Goal: Task Accomplishment & Management: Manage account settings

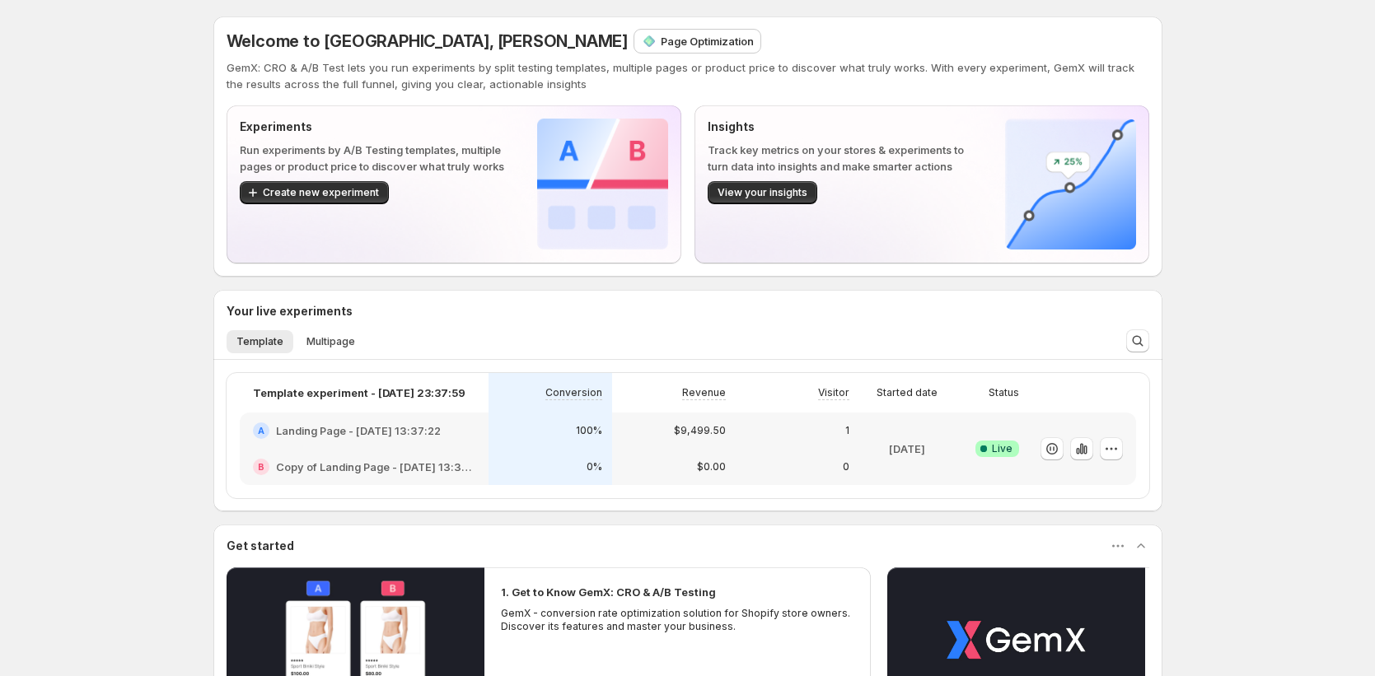
click at [661, 42] on p "Page Optimization" at bounding box center [707, 41] width 93 height 16
click at [661, 46] on p "Page Optimization" at bounding box center [707, 41] width 93 height 16
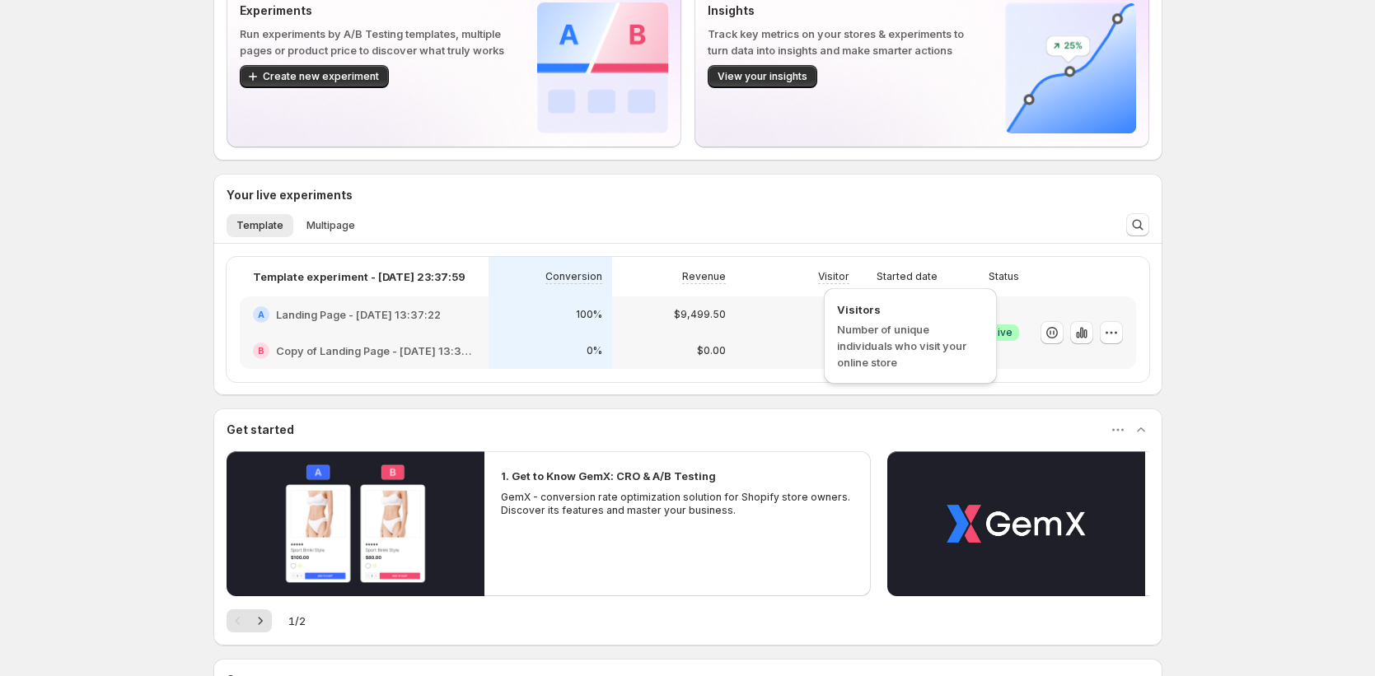
scroll to position [293, 0]
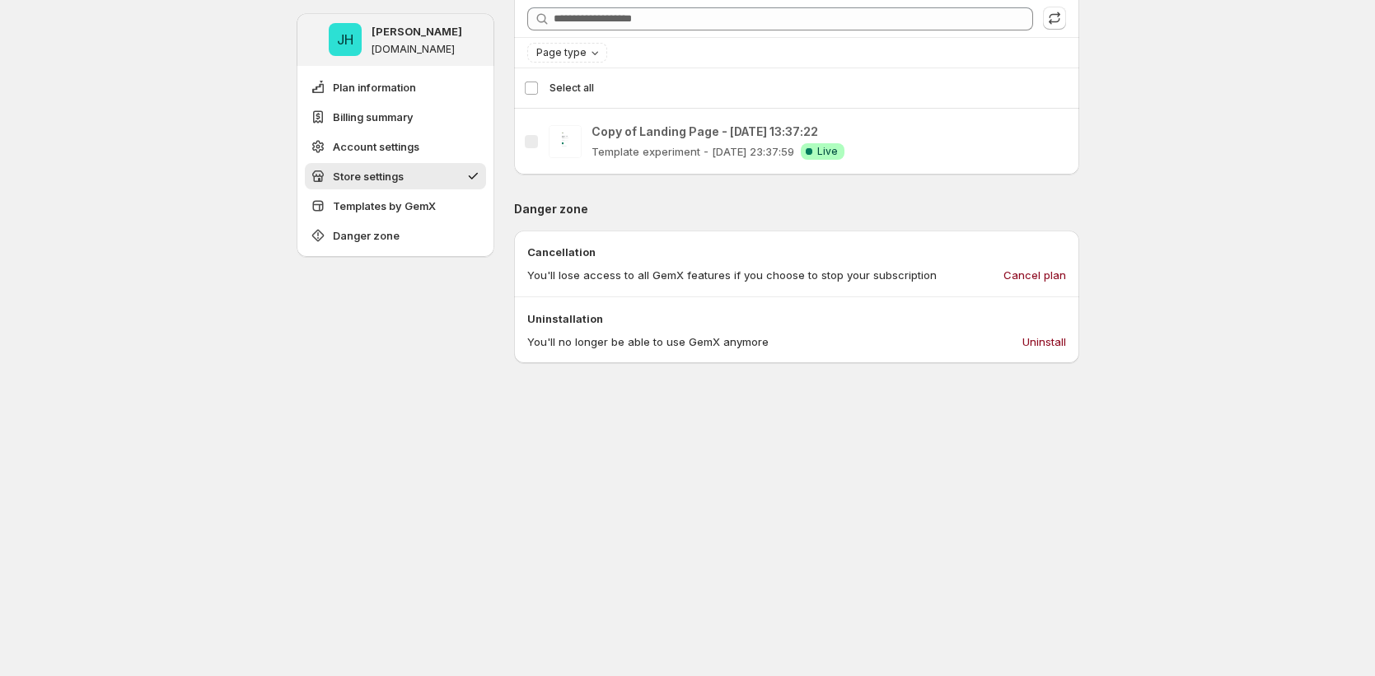
scroll to position [1415, 0]
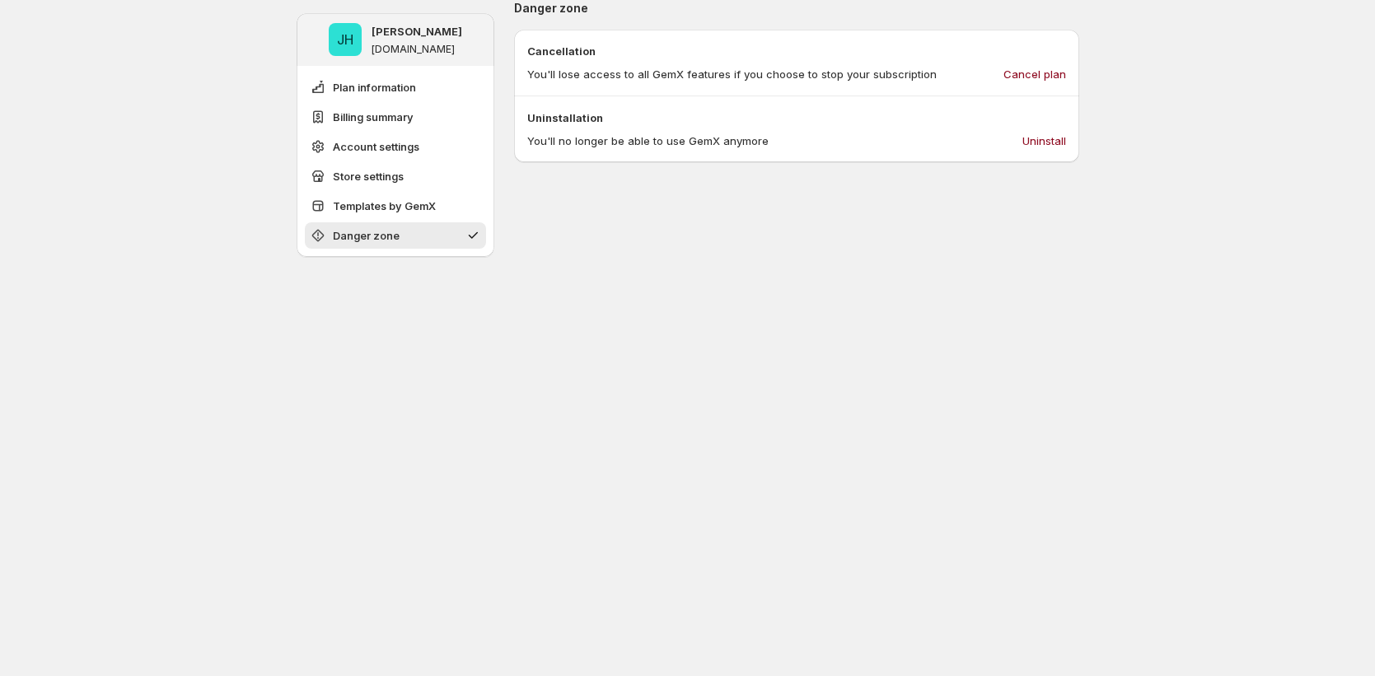
click at [1046, 91] on div "Cancellation You'll lose access to all GemX features if you choose to stop your…" at bounding box center [796, 63] width 565 height 67
click at [1048, 76] on span "Cancel plan" at bounding box center [1035, 74] width 63 height 16
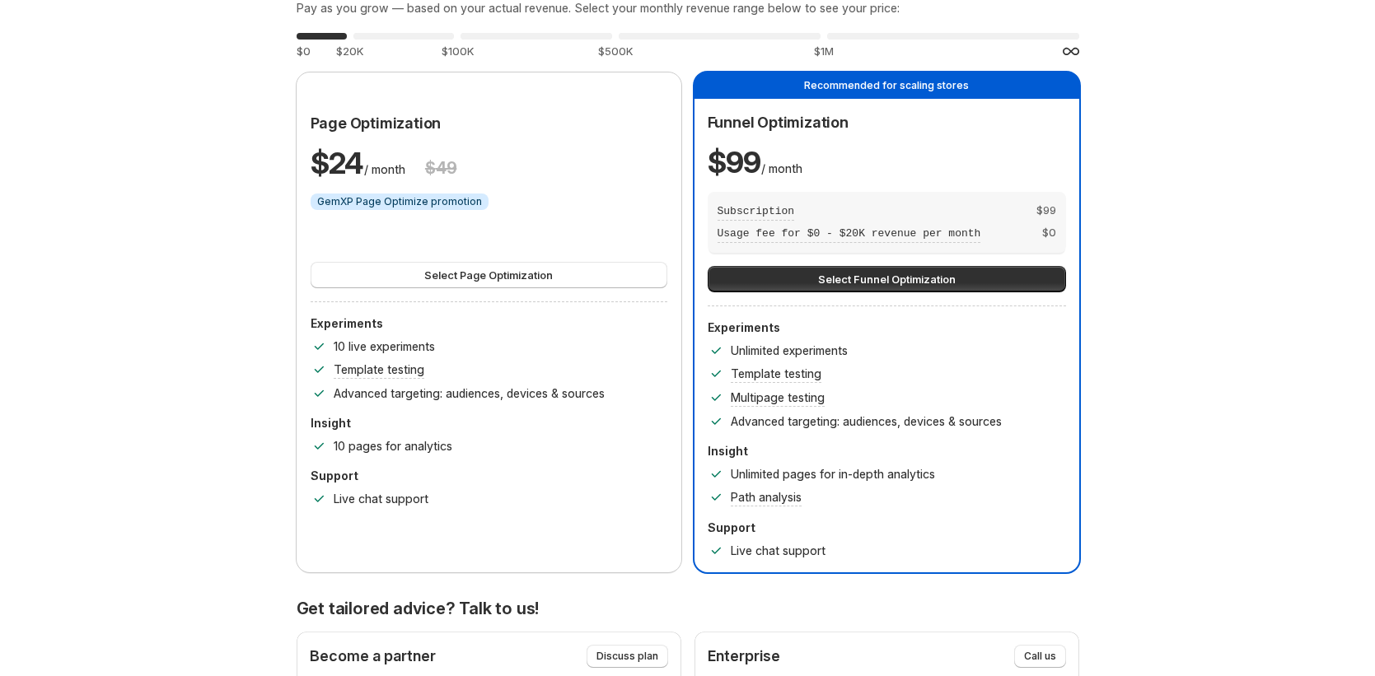
scroll to position [63, 0]
